Goal: Task Accomplishment & Management: Use online tool/utility

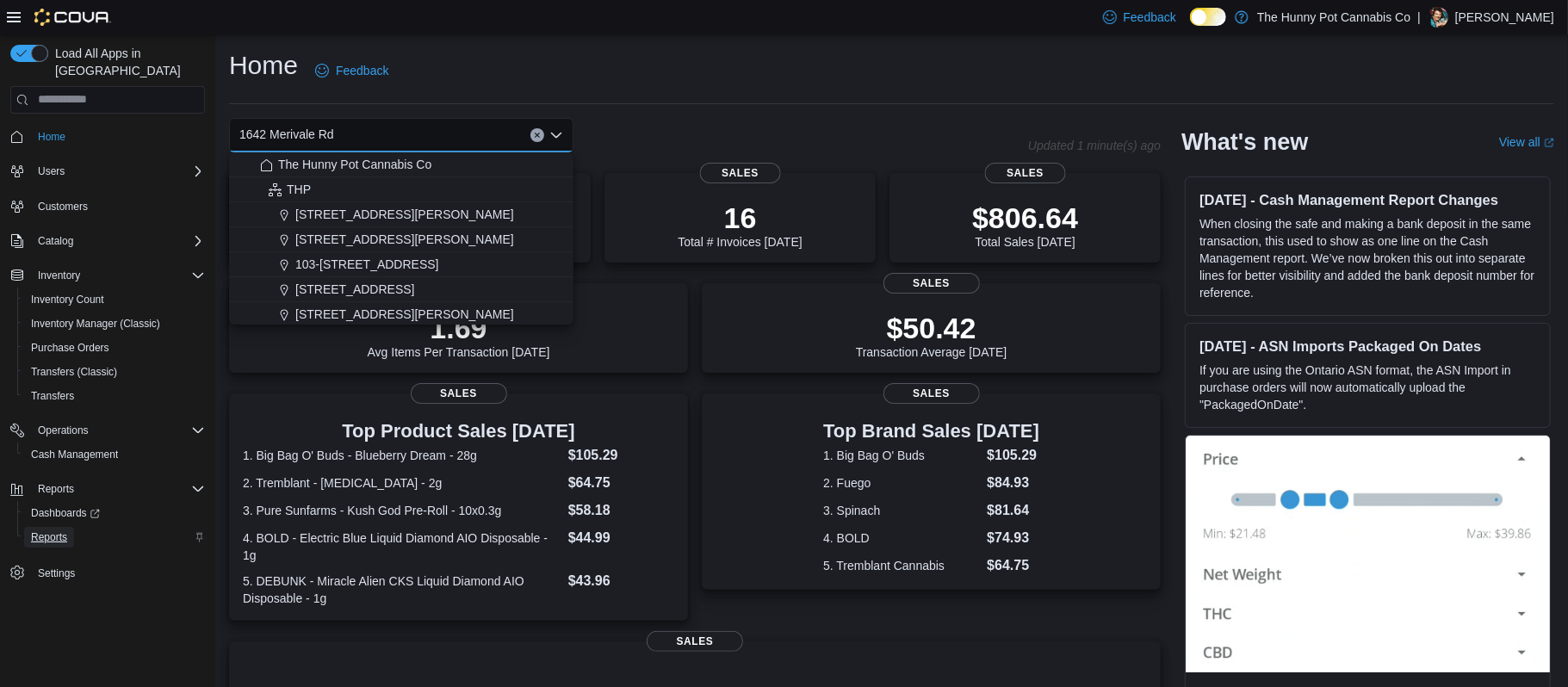
click at [46, 531] on span "Reports" at bounding box center [49, 538] width 36 height 14
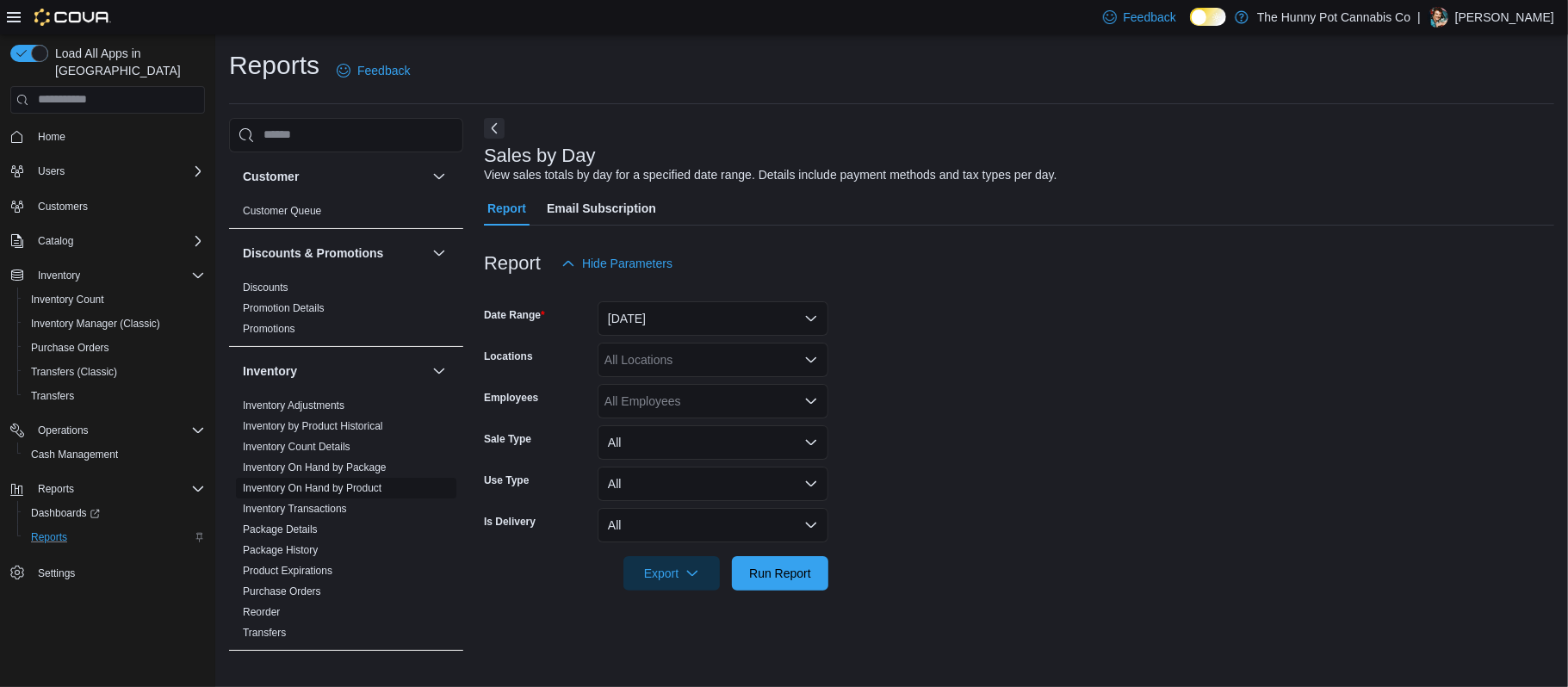
click at [354, 485] on link "Inventory On Hand by Product" at bounding box center [312, 488] width 138 height 12
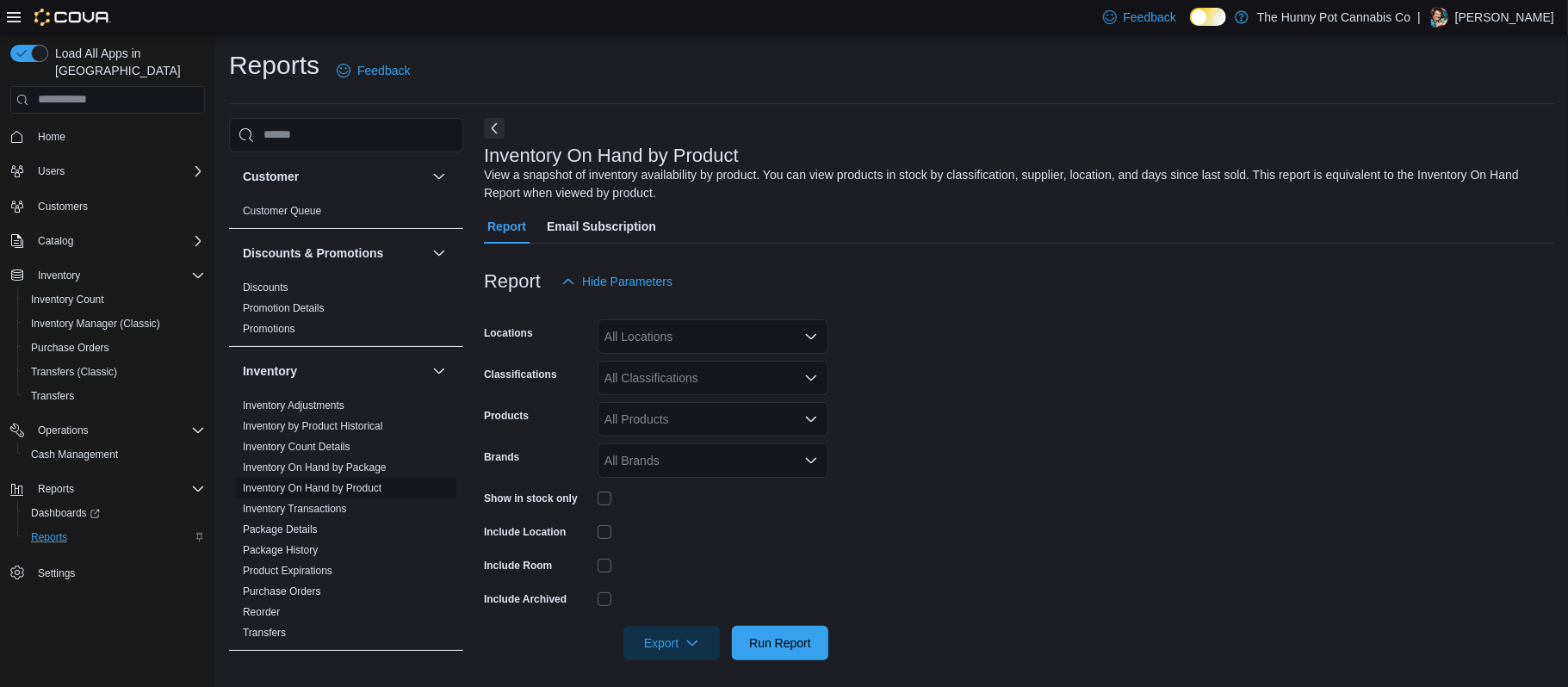
scroll to position [7, 0]
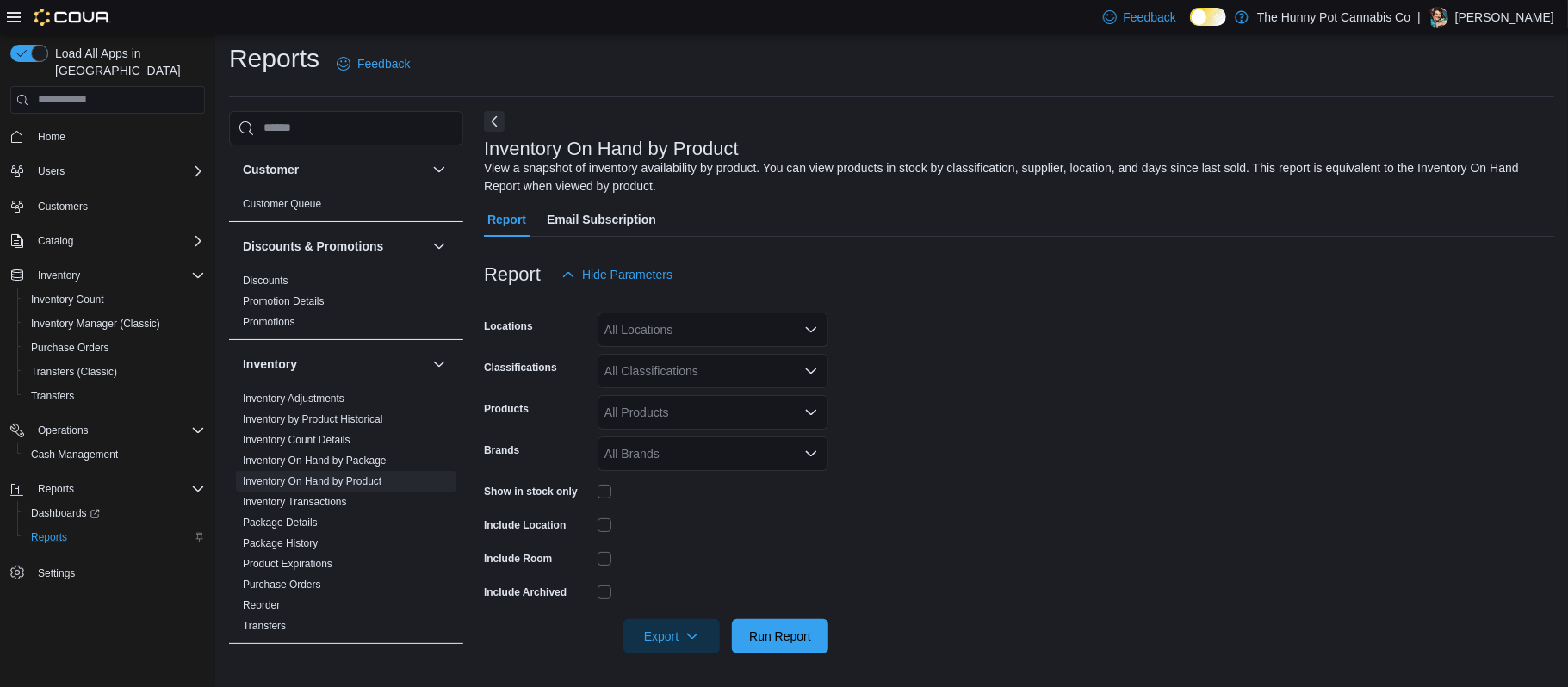
click at [788, 341] on div "All Locations" at bounding box center [712, 330] width 230 height 35
type input "****"
click at [775, 369] on button "1642 Merivale Rd" at bounding box center [712, 360] width 230 height 25
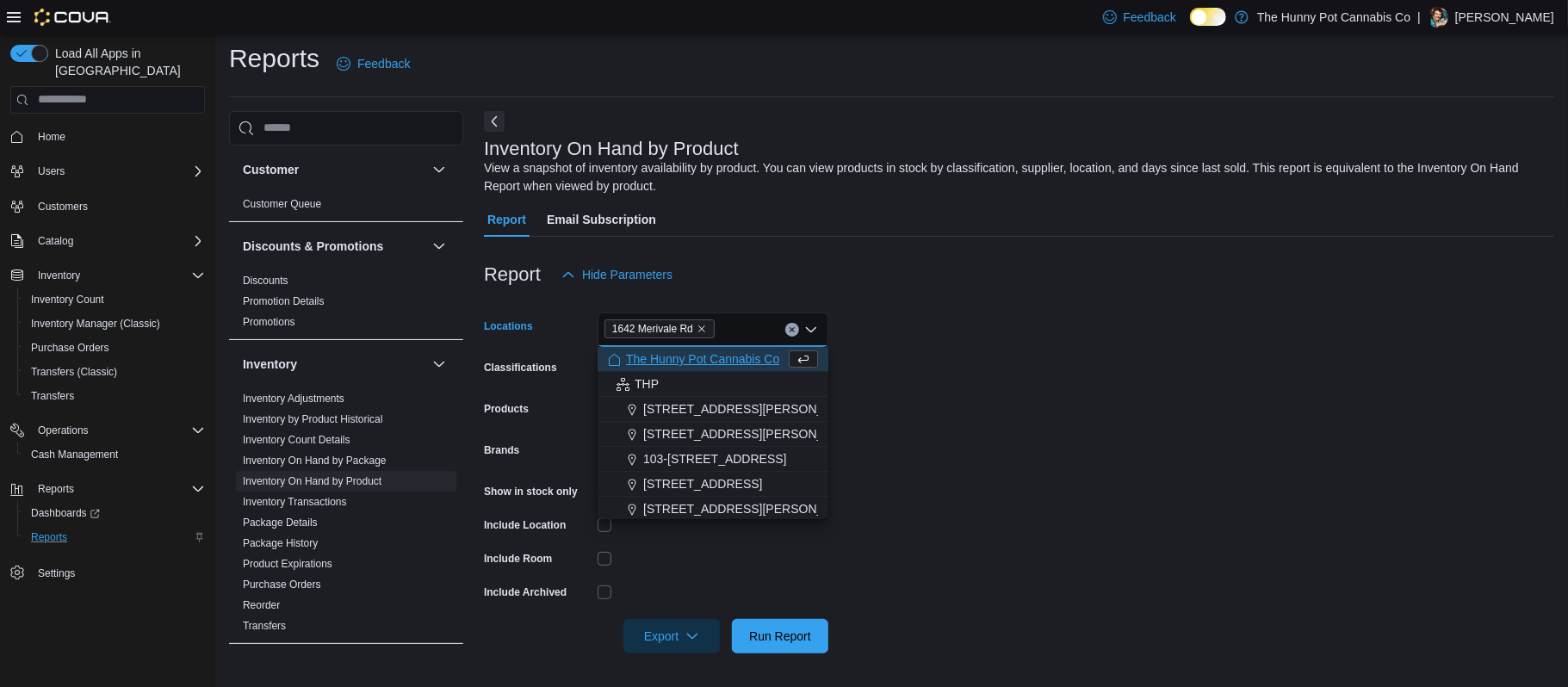
click at [978, 336] on form "Locations [GEOGRAPHIC_DATA] Combo box. Selected. 1642 Merivale Rd. Press Backsp…" at bounding box center [1019, 472] width 1070 height 362
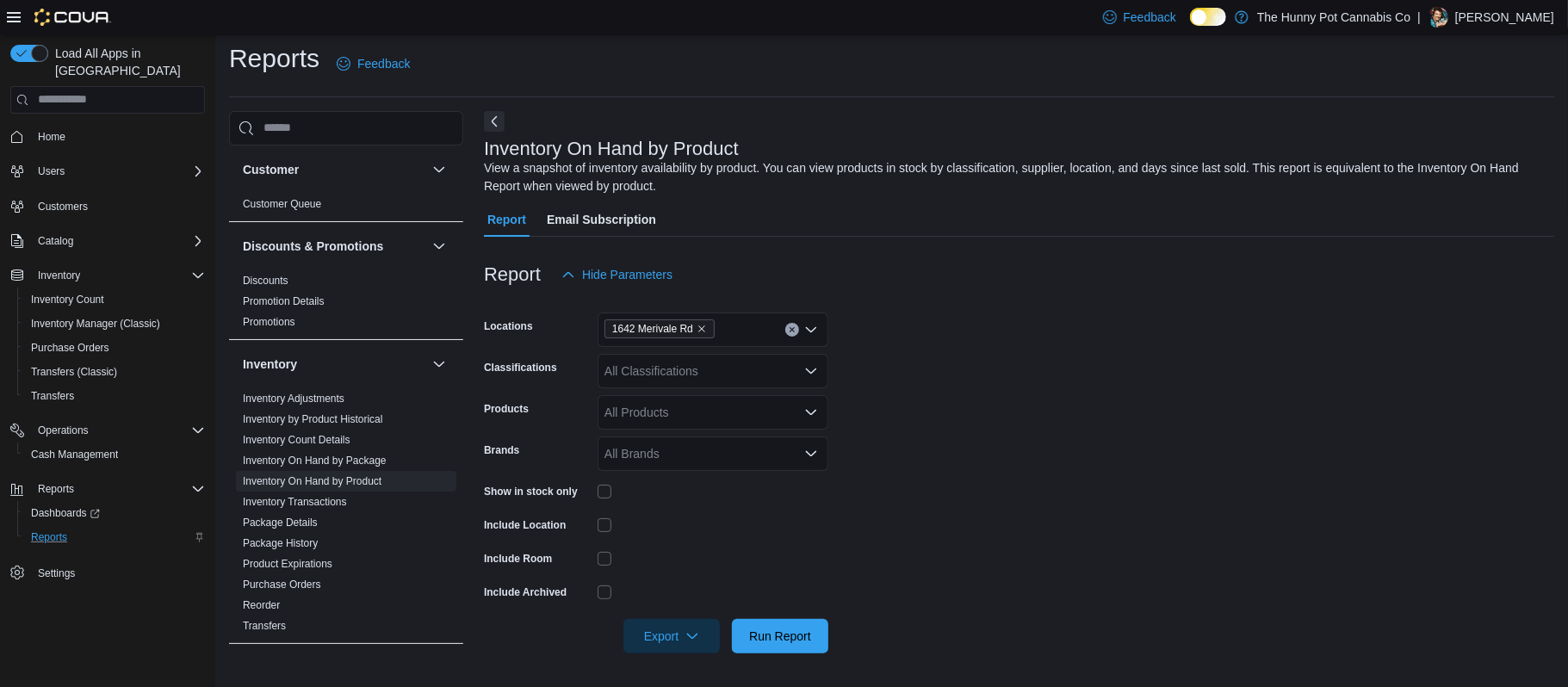
click at [765, 371] on div "All Classifications" at bounding box center [712, 371] width 230 height 35
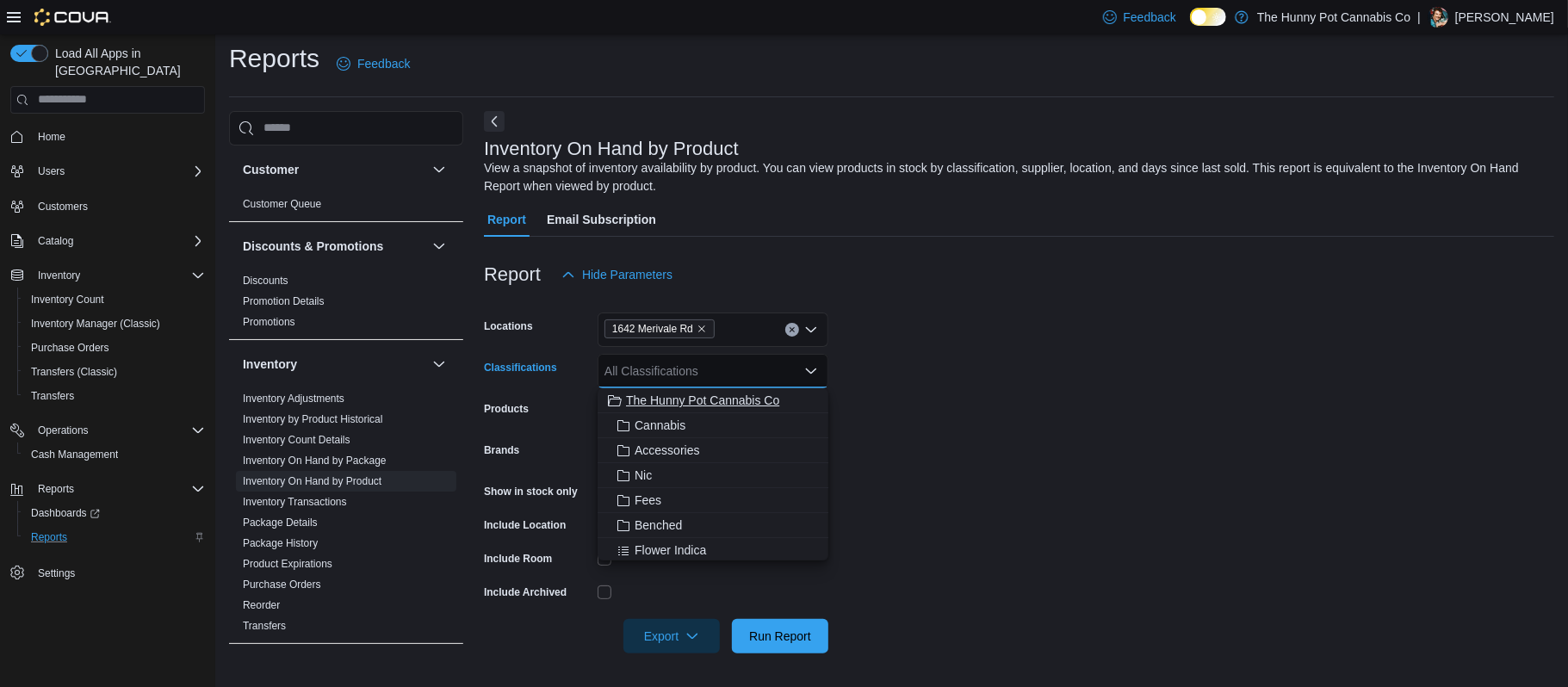
click at [668, 399] on span "The Hunny Pot Cannabis Co" at bounding box center [702, 400] width 153 height 17
click at [1206, 424] on form "Locations 1642 Merivale Rd Classifications The Hunny Pot Cannabis Co Combo box.…" at bounding box center [1019, 472] width 1070 height 362
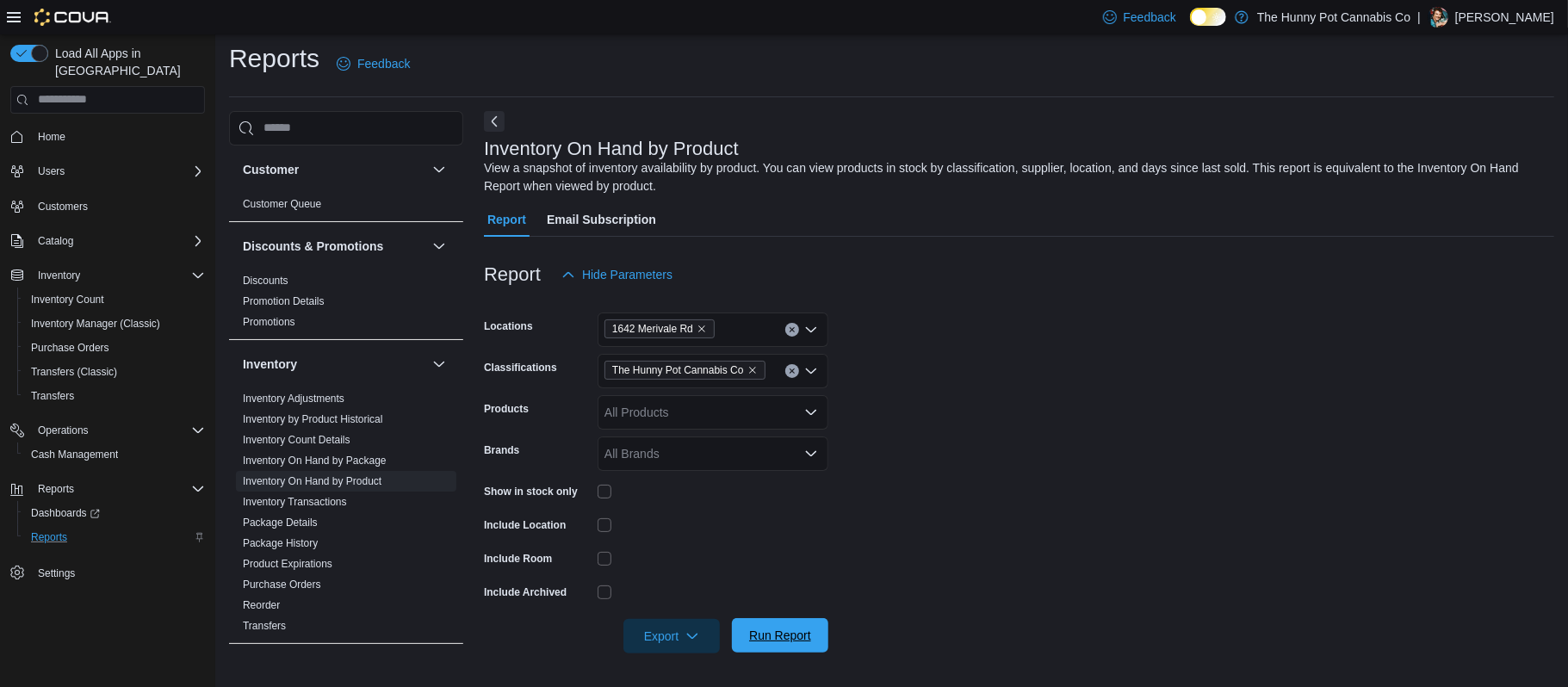
click at [811, 632] on span "Run Report" at bounding box center [780, 635] width 62 height 17
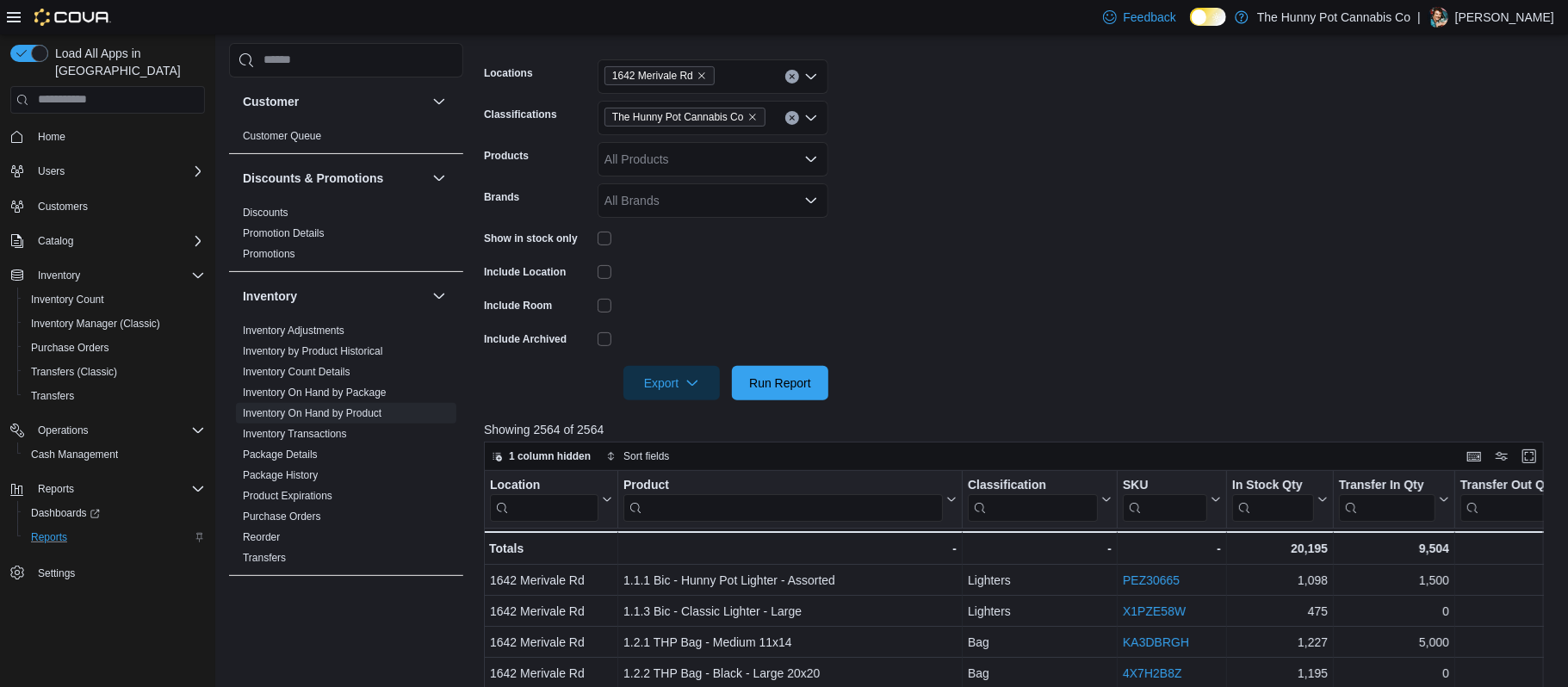
scroll to position [263, 0]
click at [655, 372] on span "Export" at bounding box center [671, 379] width 76 height 35
click at [675, 413] on span "Export to Excel" at bounding box center [673, 415] width 77 height 14
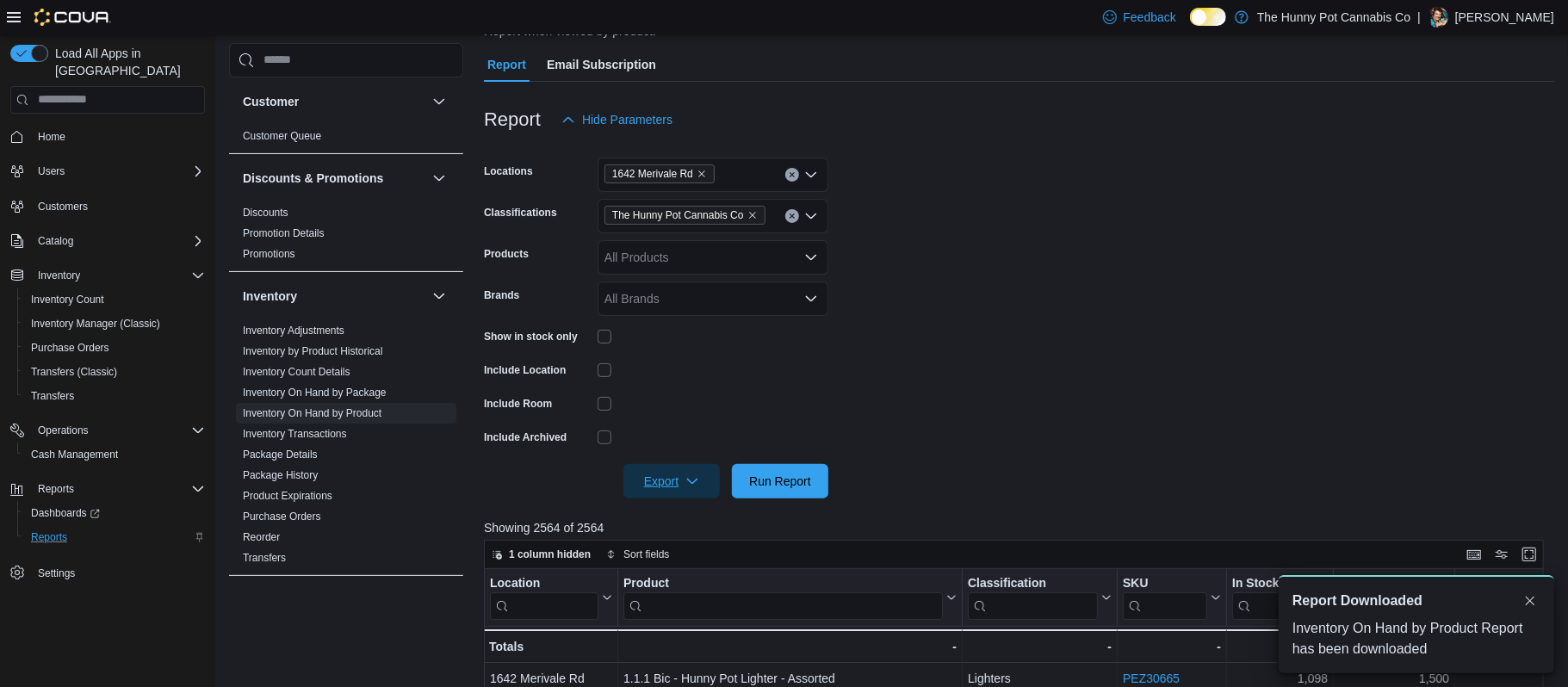
scroll to position [0, 0]
